Goal: Transaction & Acquisition: Book appointment/travel/reservation

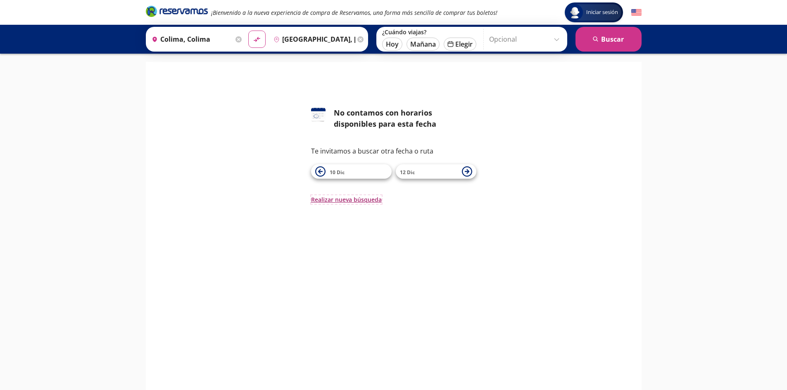
click at [325, 197] on button "Realizar nueva búsqueda" at bounding box center [346, 199] width 71 height 9
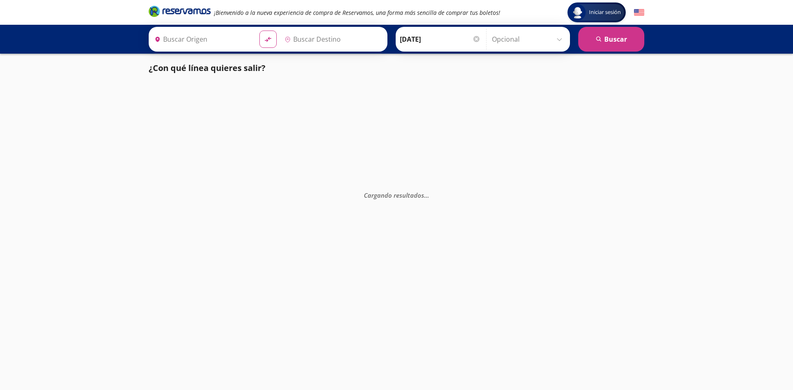
type input "Colima, Colima"
type input "Puerto Vallarta, Jalisco"
type input "Manzanillo, Colima"
type input "Colima, Colima"
